Goal: Contribute content: Contribute content

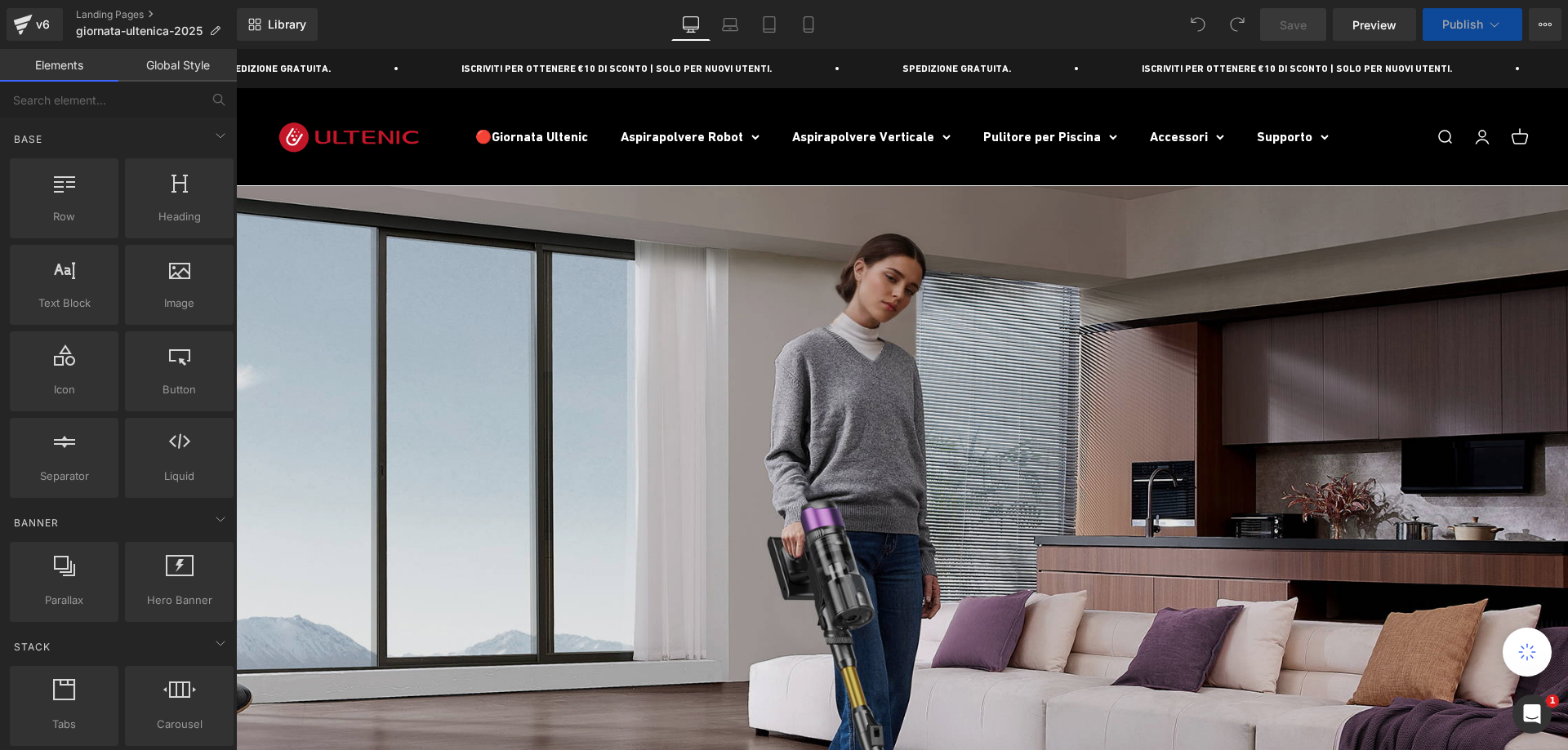
click at [914, 356] on img at bounding box center [902, 602] width 1332 height 832
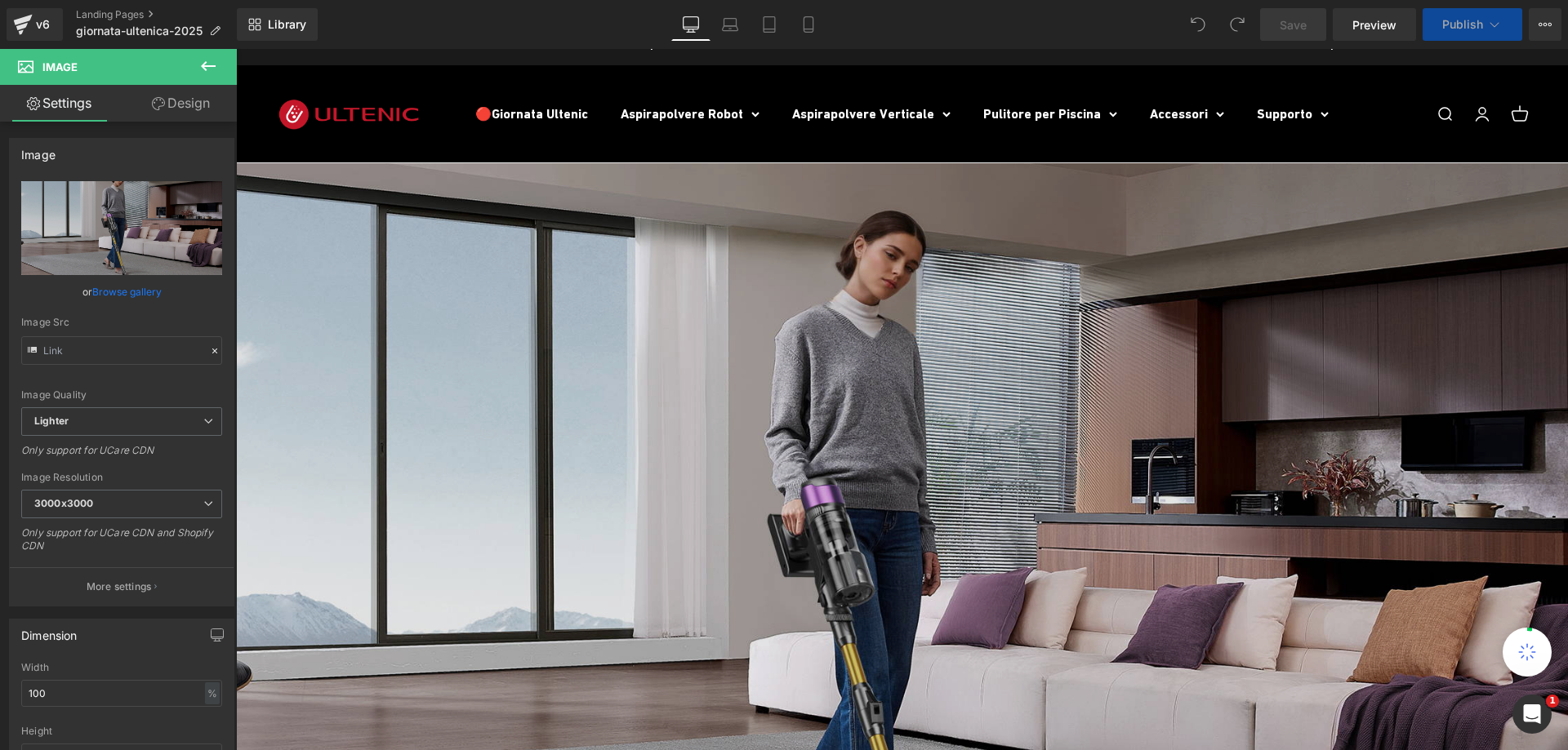
scroll to position [245, 0]
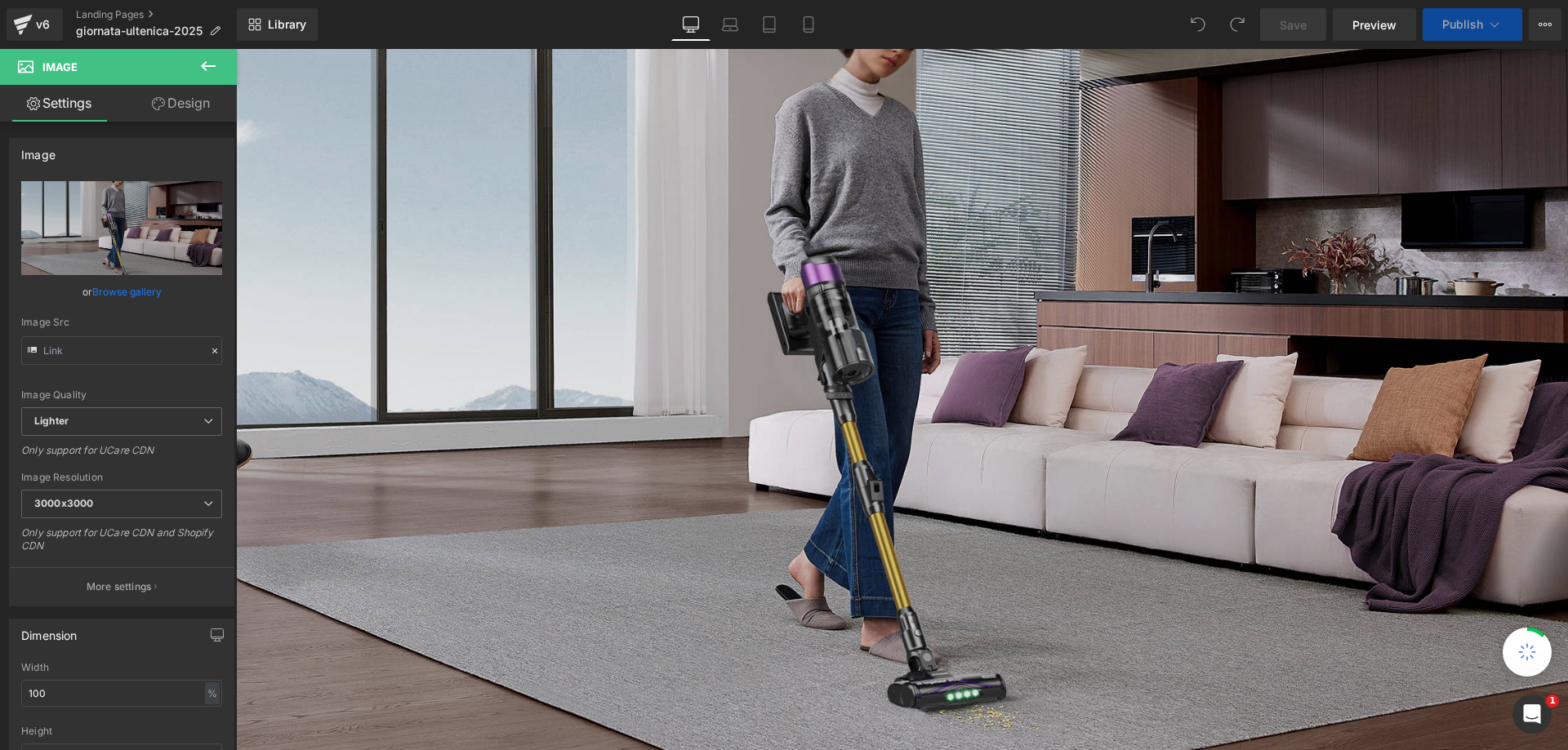
click at [952, 456] on img at bounding box center [902, 356] width 1332 height 832
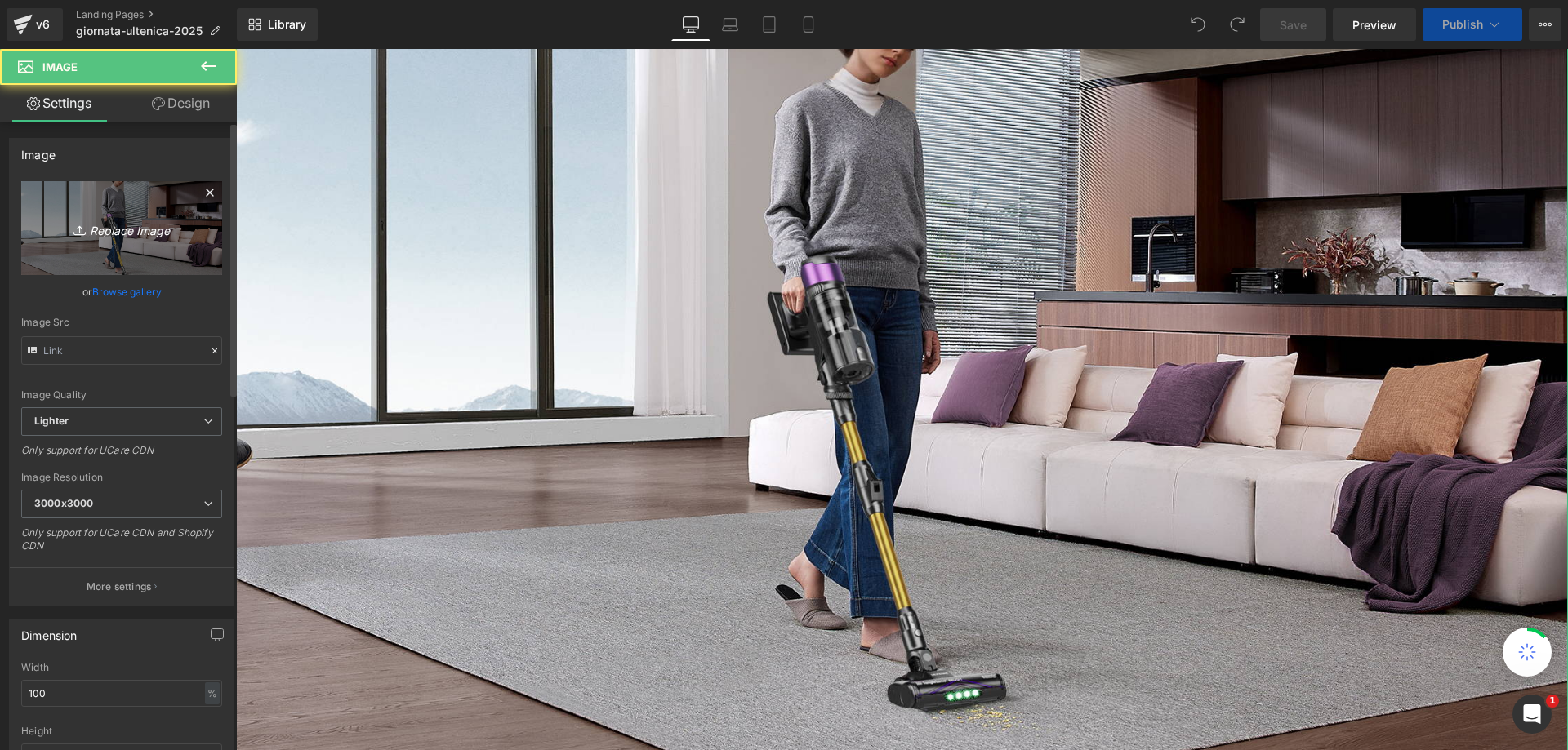
scroll to position [572, 0]
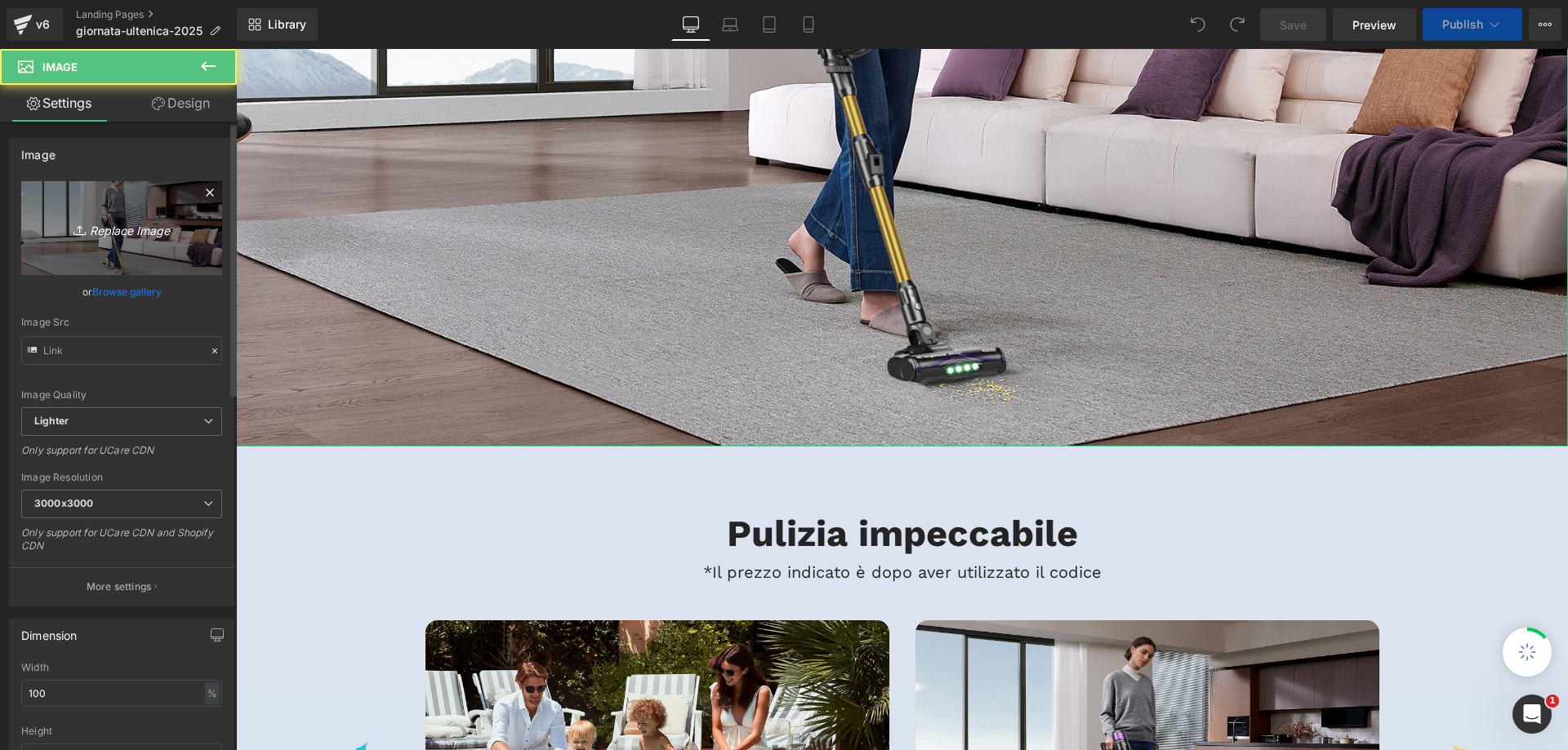
click at [142, 213] on link "Replace Image" at bounding box center [121, 227] width 201 height 94
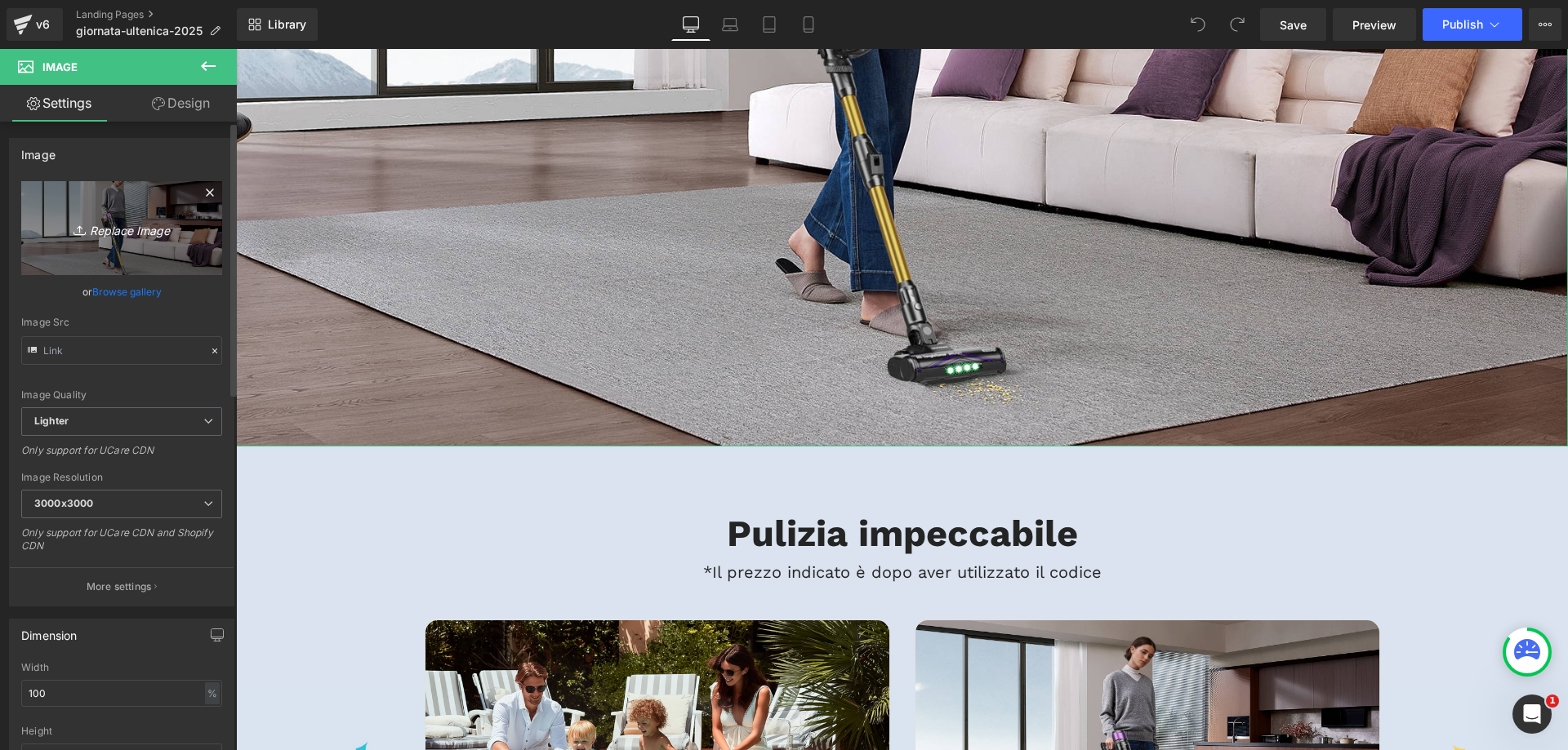
click at [133, 236] on icon "Replace Image" at bounding box center [122, 228] width 131 height 20
type input "C:\fakepath\landing page banner PC.jpg"
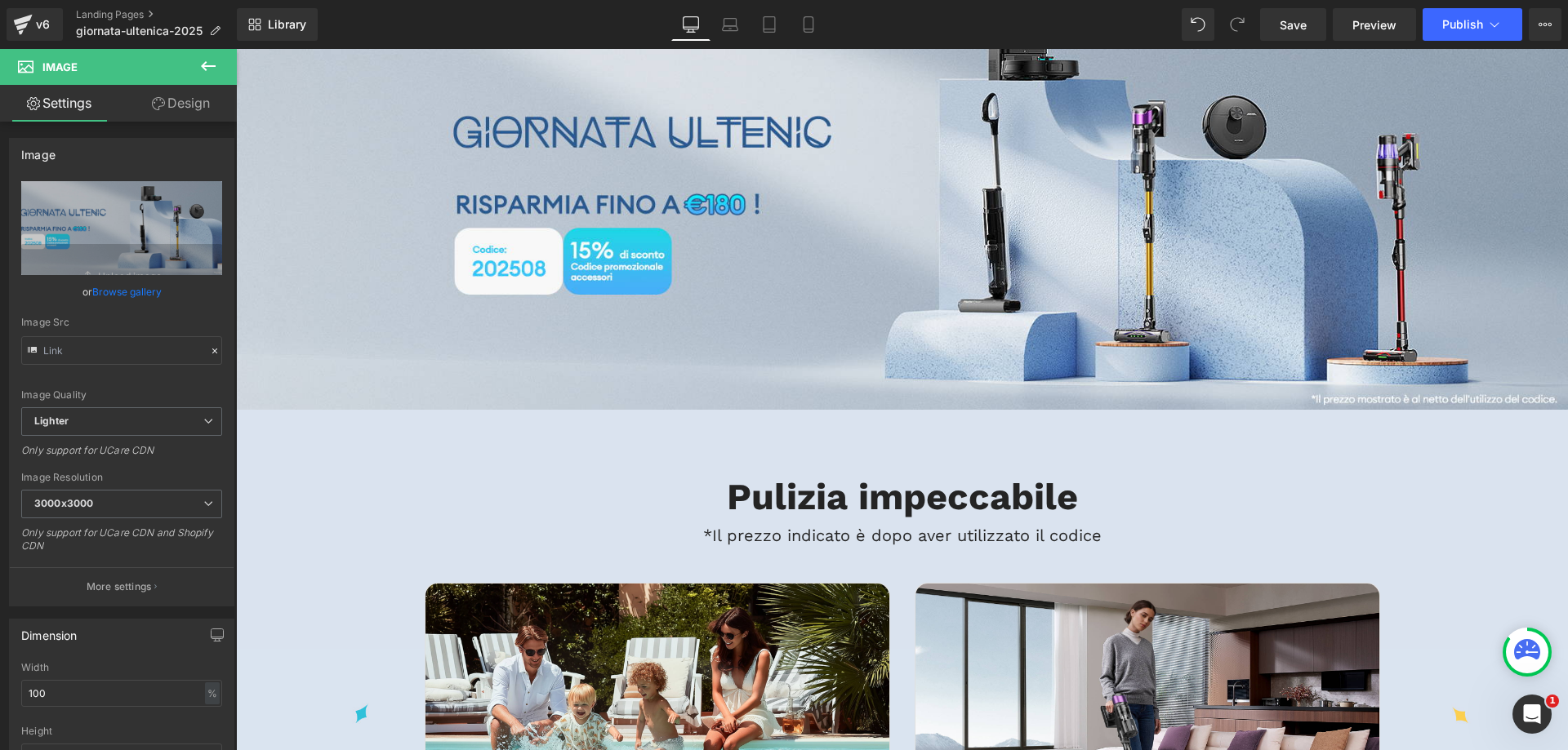
scroll to position [164, 0]
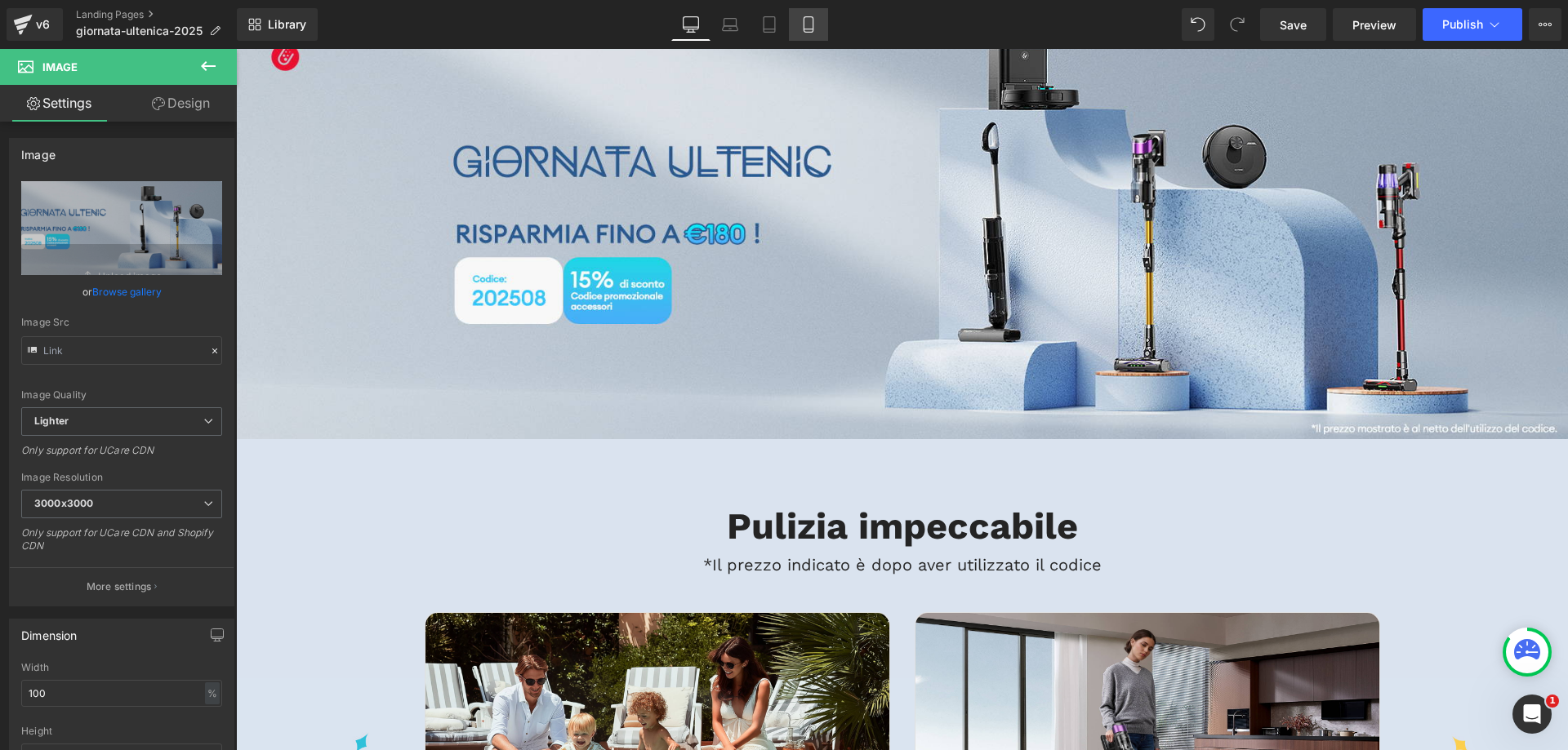
click at [824, 28] on link "Mobile" at bounding box center [808, 25] width 39 height 33
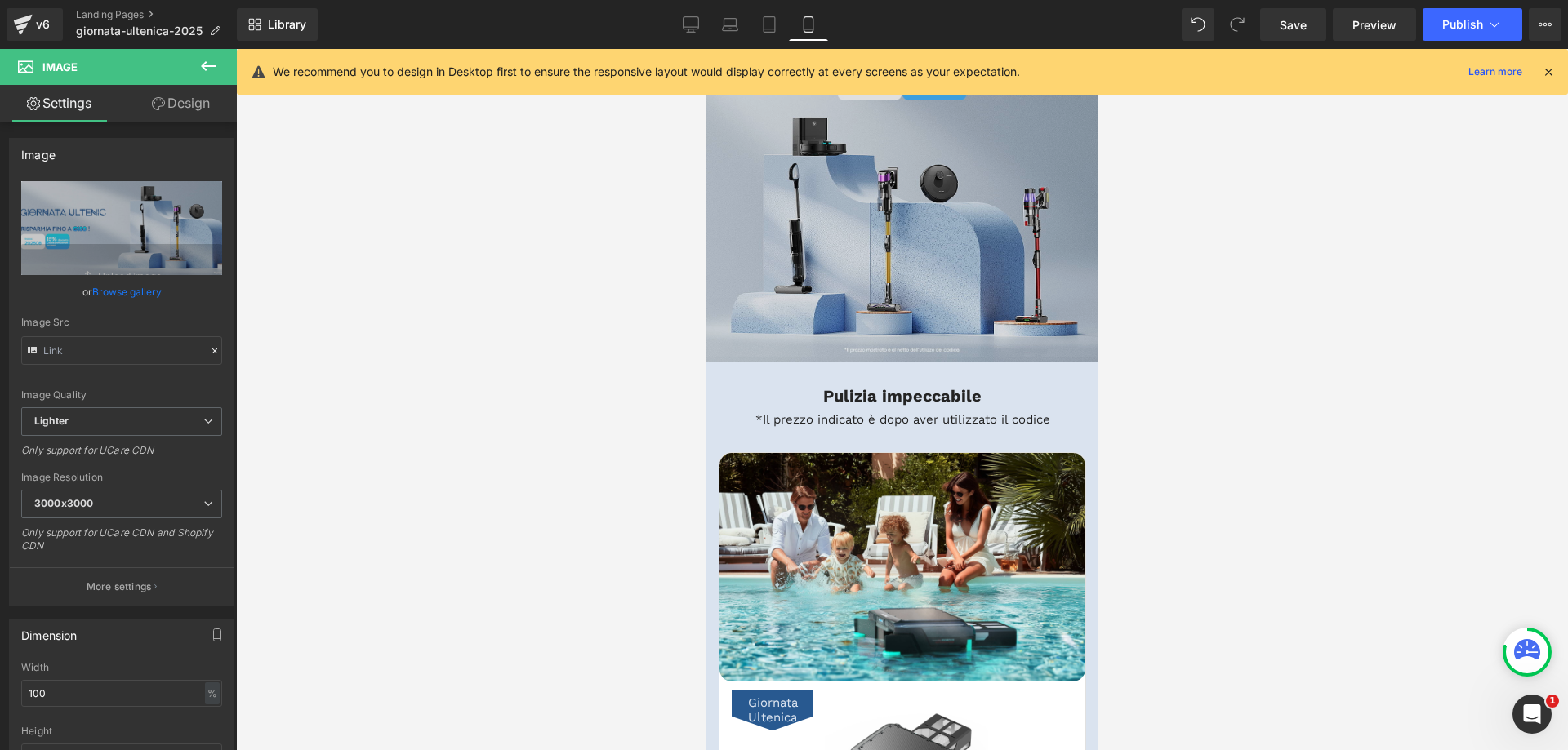
scroll to position [0, 0]
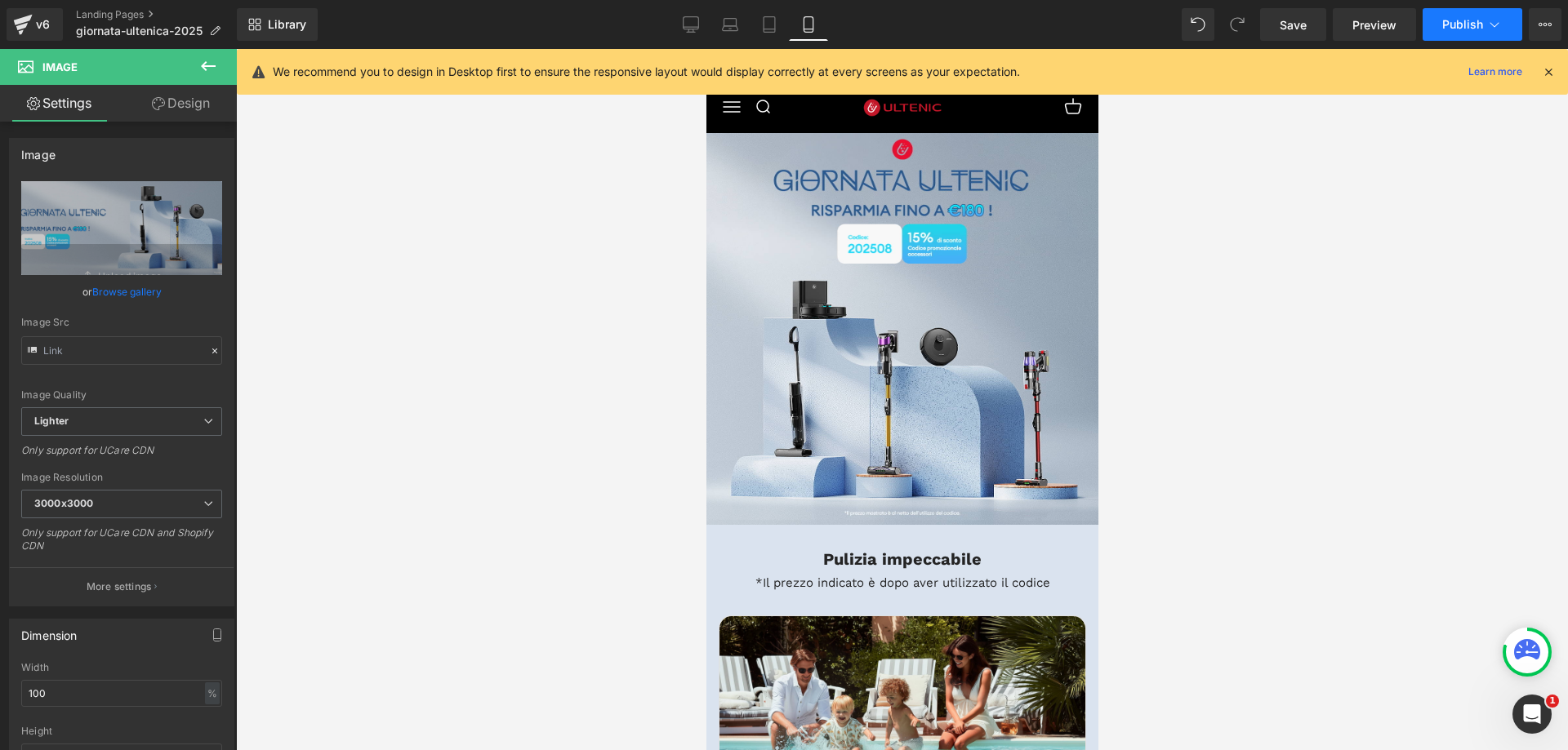
click at [1439, 30] on button "Publish" at bounding box center [1473, 25] width 100 height 33
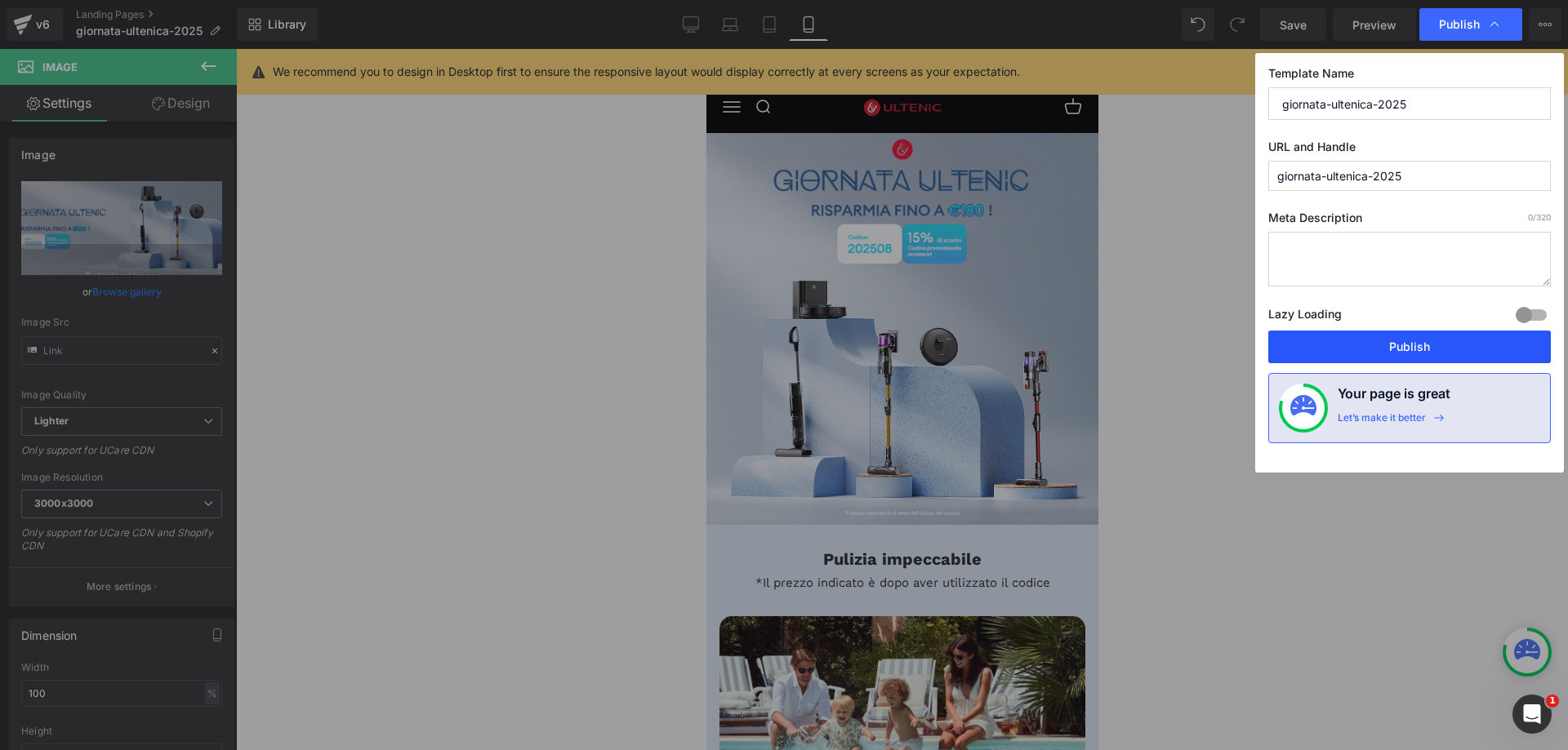
click at [1368, 340] on button "Publish" at bounding box center [1409, 347] width 283 height 33
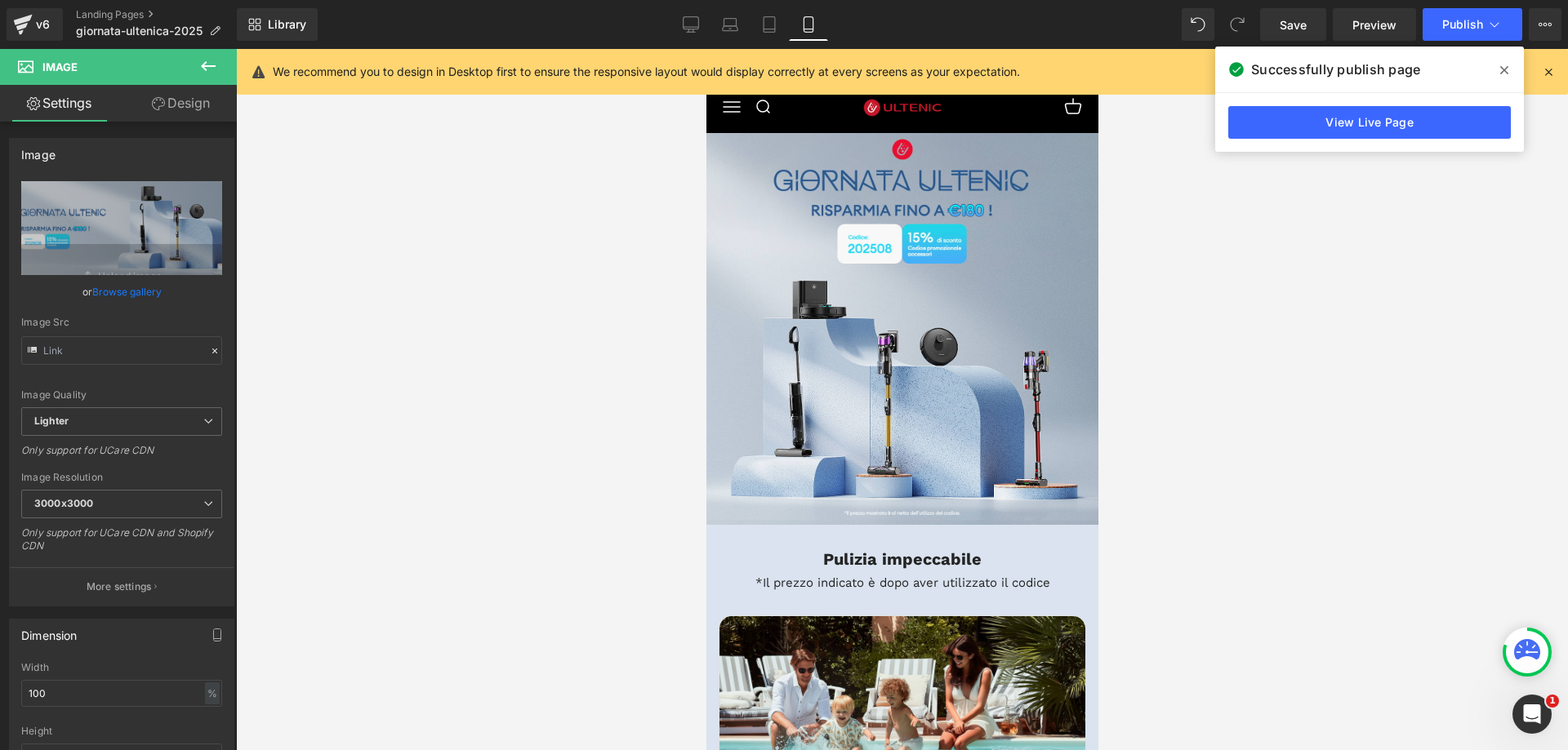
drag, startPoint x: 1212, startPoint y: 393, endPoint x: 1227, endPoint y: 316, distance: 78.4
click at [1215, 392] on div at bounding box center [902, 400] width 1332 height 702
